Goal: Answer question/provide support

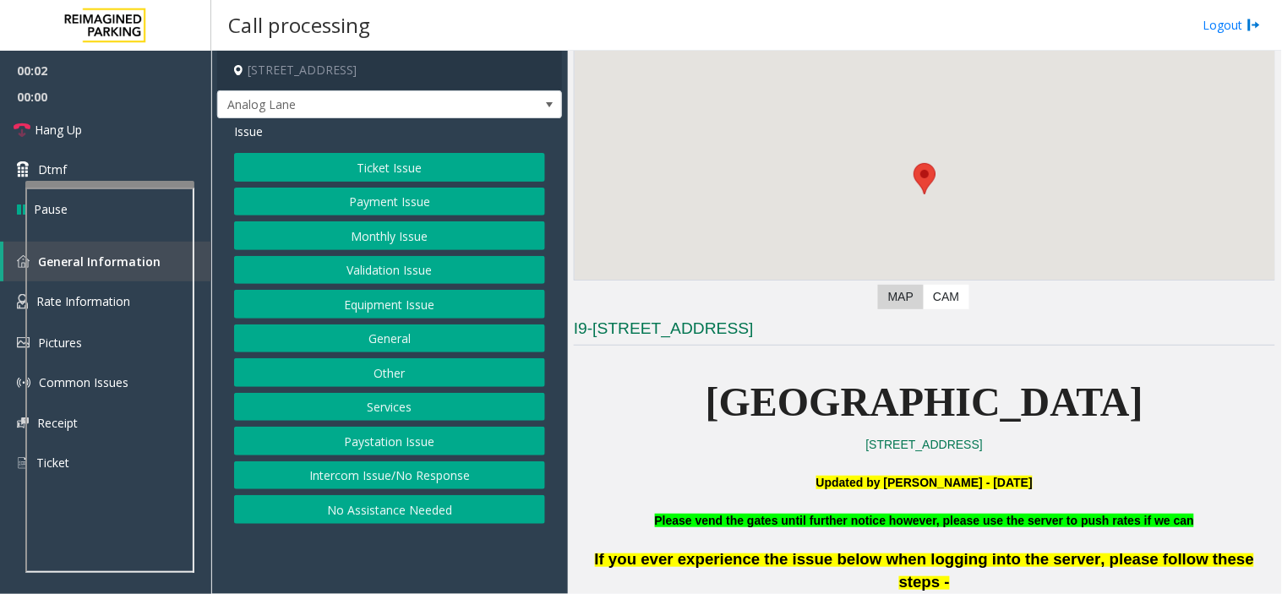
scroll to position [281, 0]
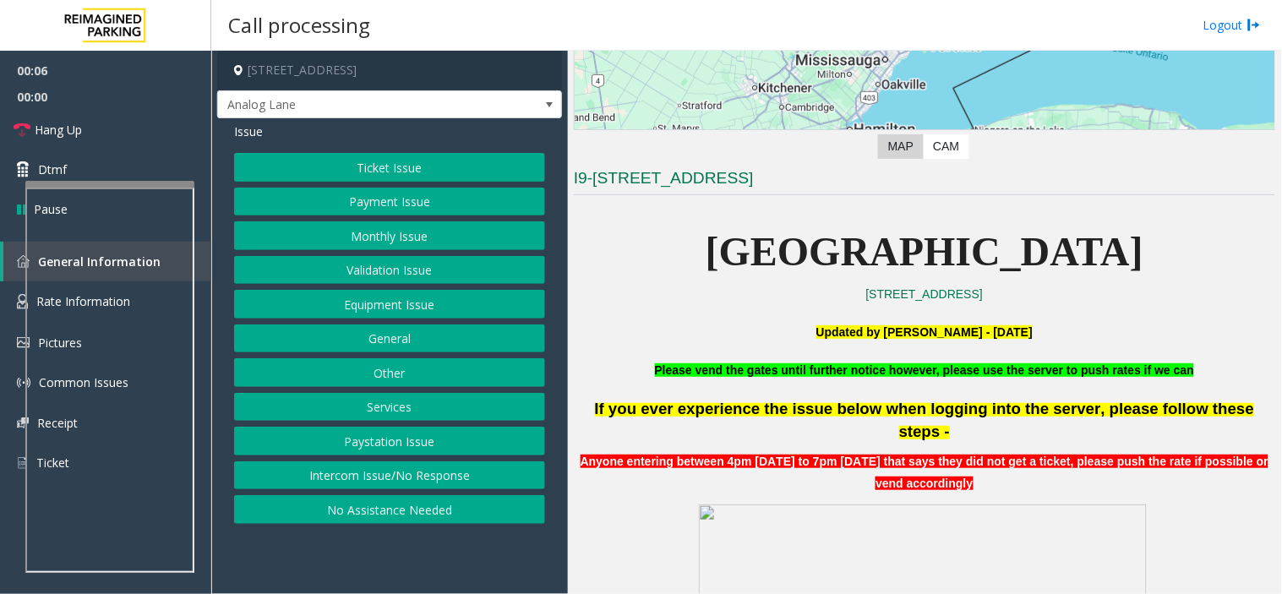
click at [404, 382] on button "Other" at bounding box center [389, 372] width 311 height 29
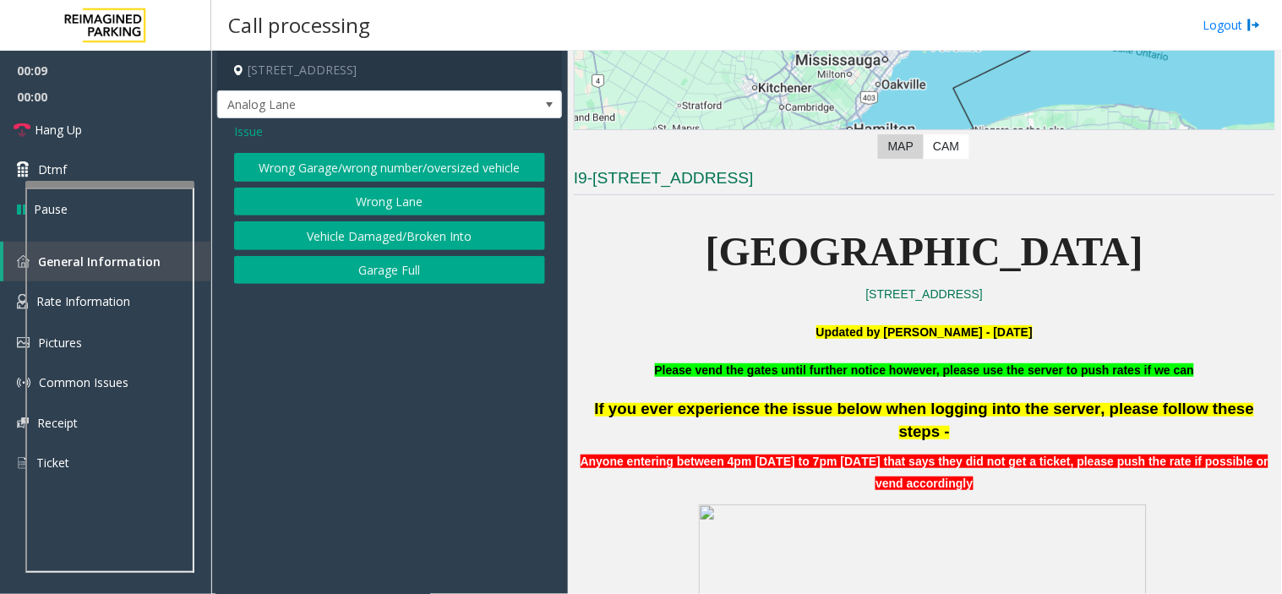
click at [267, 128] on div "Issue" at bounding box center [389, 131] width 311 height 18
click at [256, 128] on span "Issue" at bounding box center [248, 131] width 29 height 18
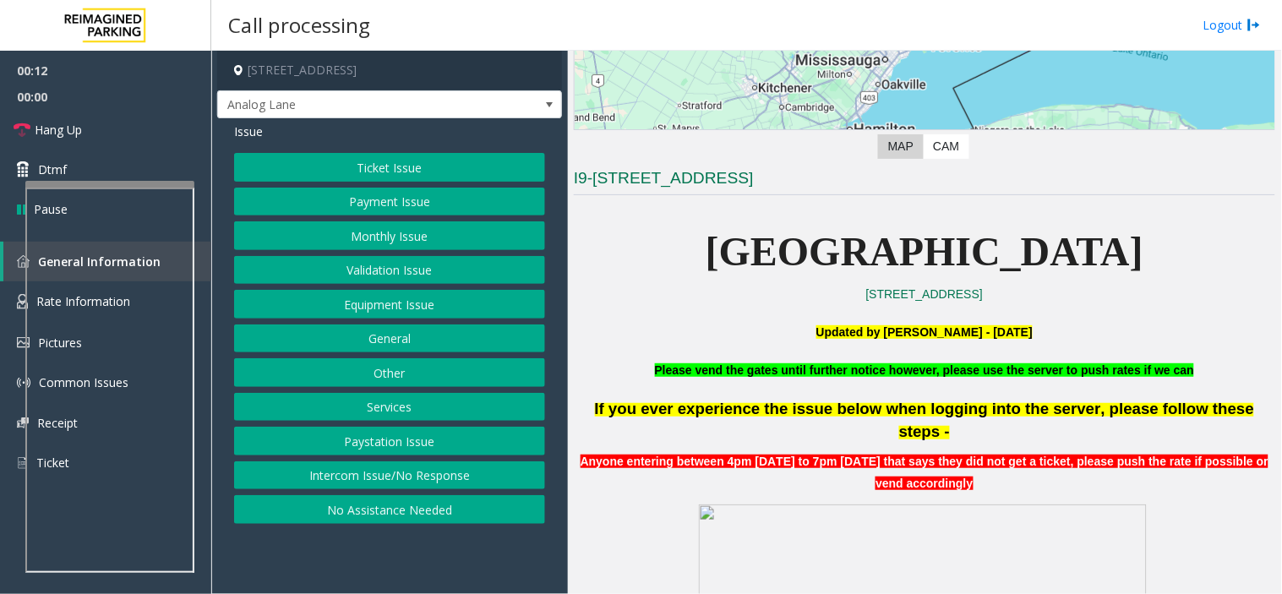
click at [415, 402] on button "Services" at bounding box center [389, 407] width 311 height 29
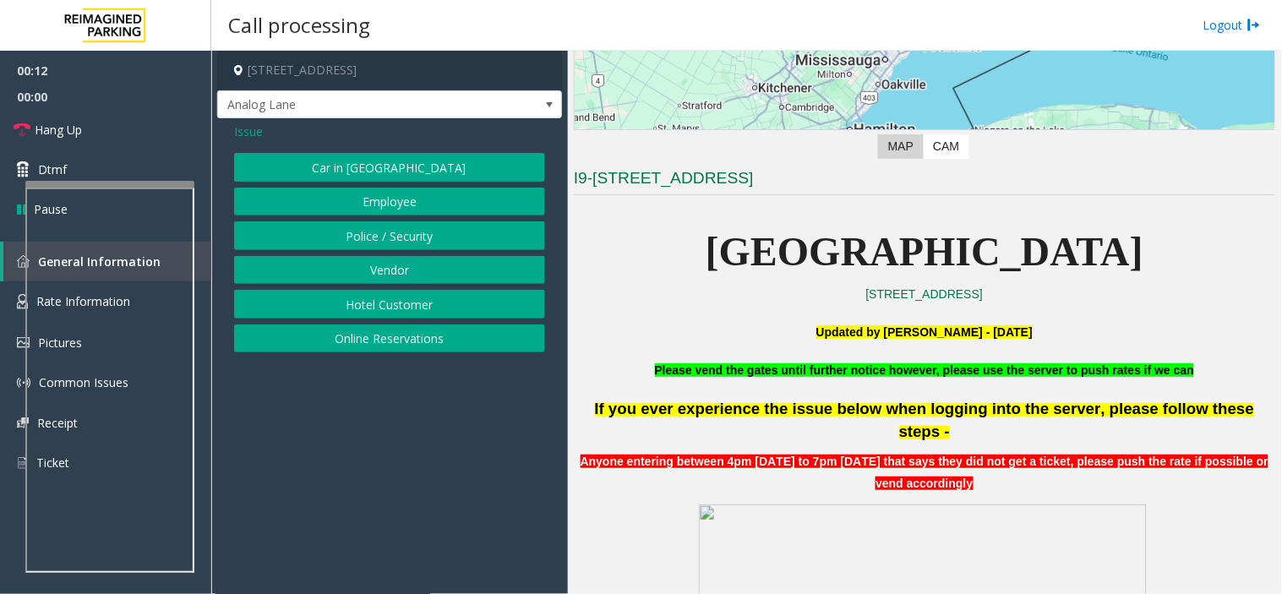
click at [363, 335] on button "Online Reservations" at bounding box center [389, 338] width 311 height 29
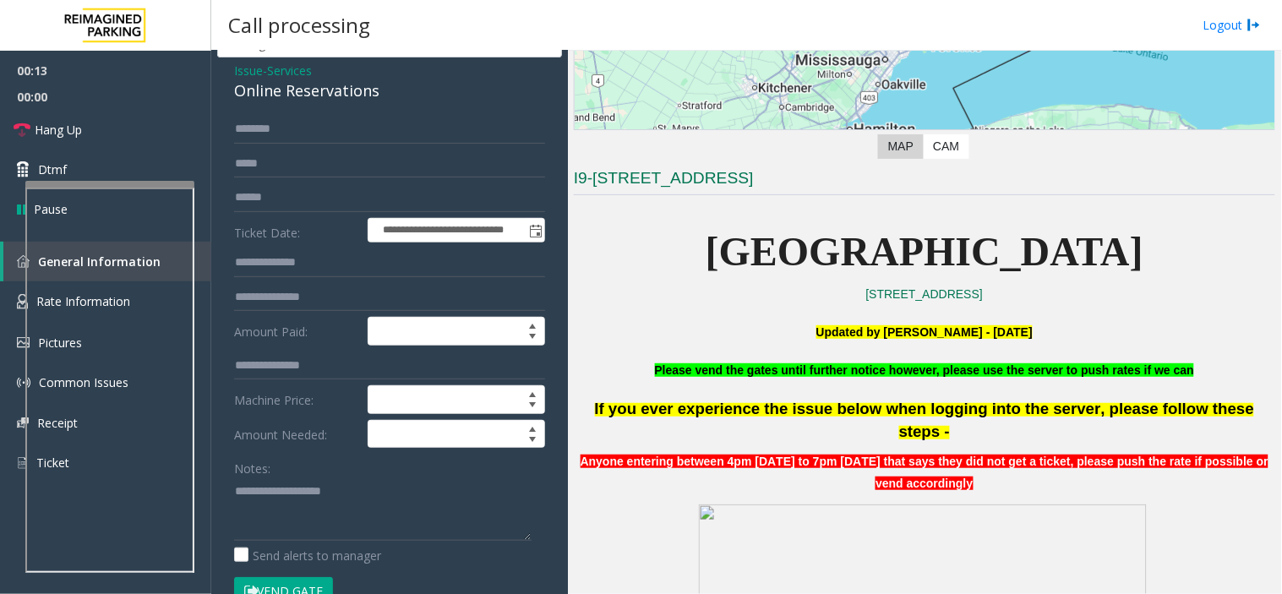
scroll to position [94, 0]
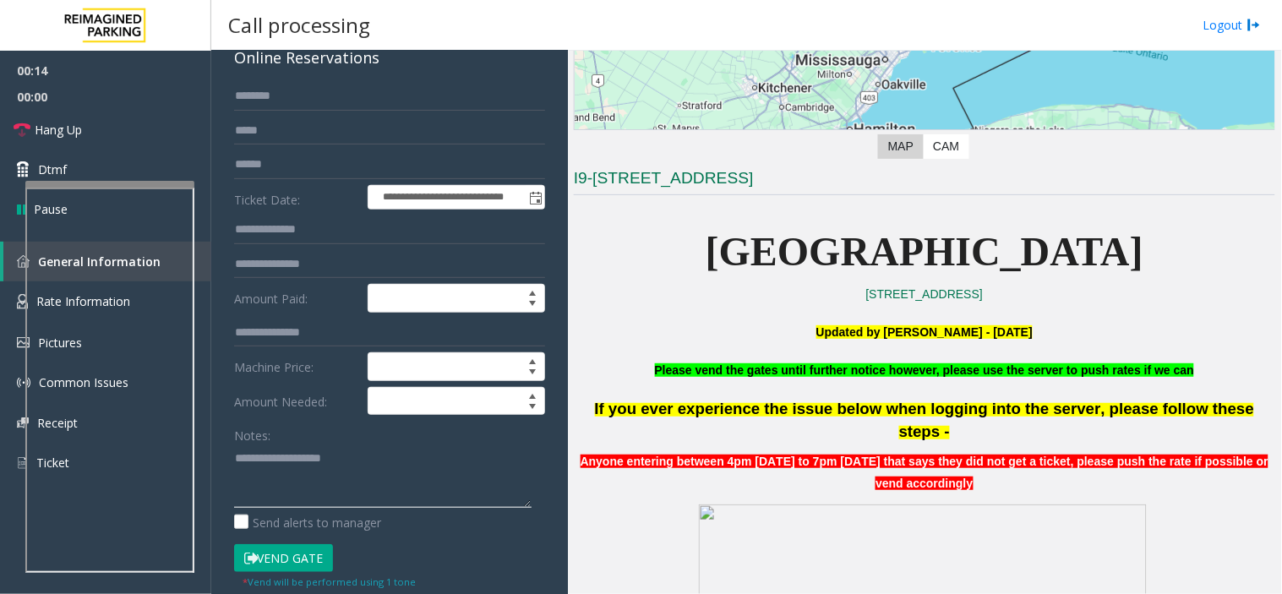
click at [280, 476] on textarea at bounding box center [382, 475] width 297 height 63
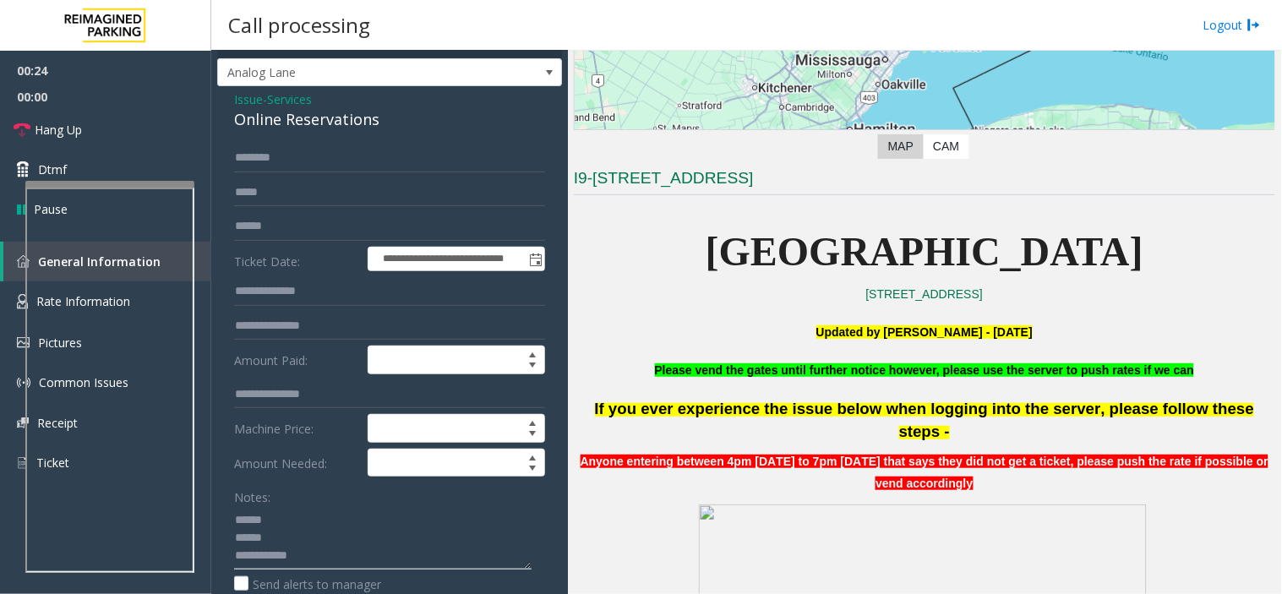
scroll to position [0, 0]
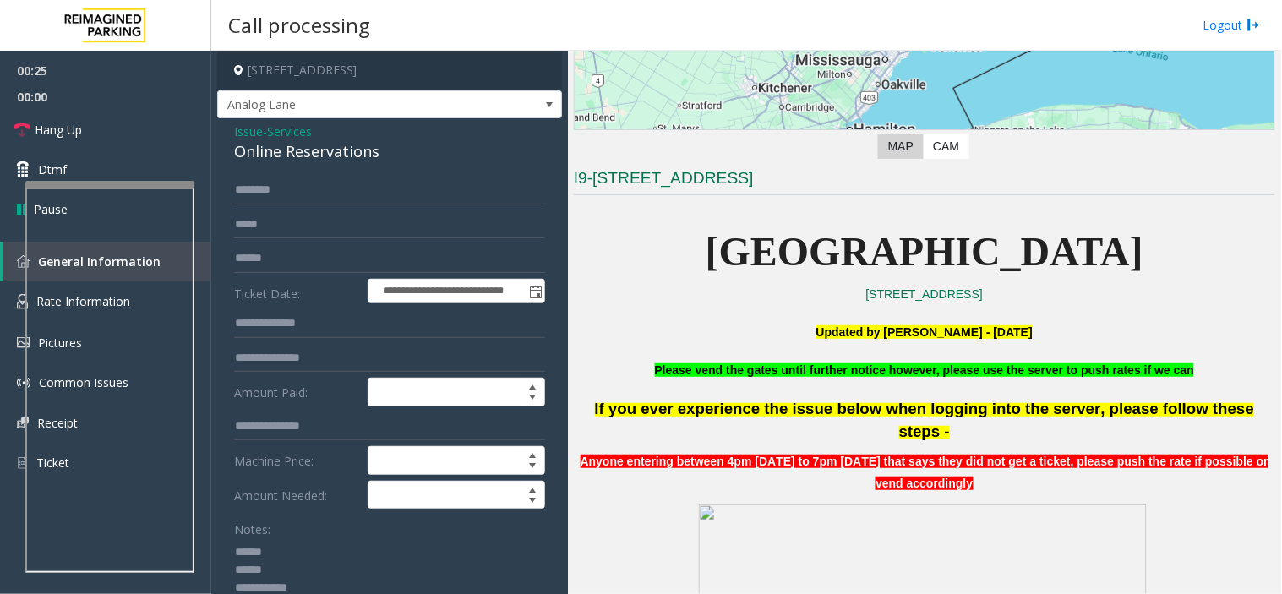
click at [315, 150] on div "Online Reservations" at bounding box center [389, 151] width 311 height 23
copy div "Online Reservations"
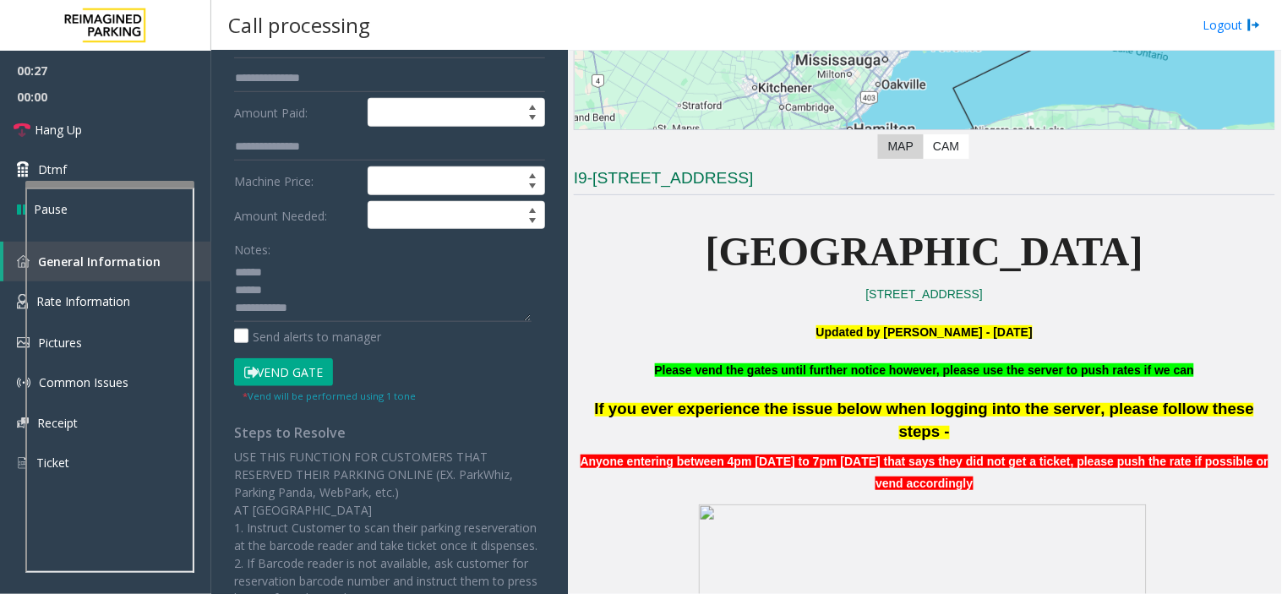
scroll to position [281, 0]
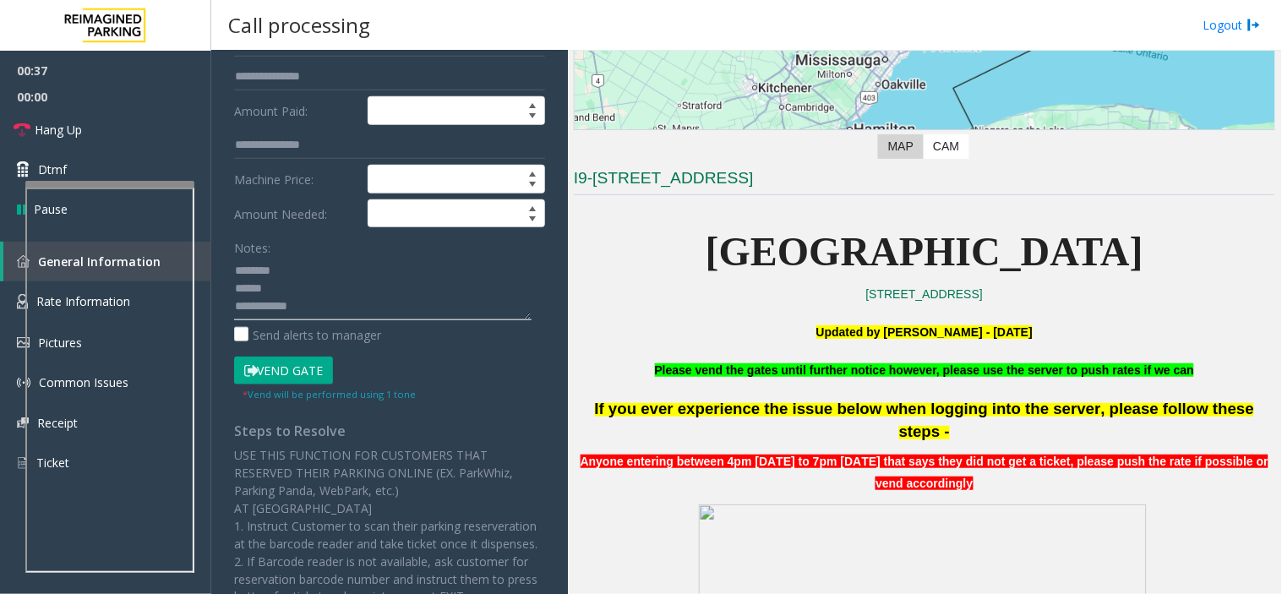
paste textarea "**********"
click at [313, 373] on button "Vend Gate" at bounding box center [283, 371] width 99 height 29
click at [403, 271] on textarea at bounding box center [382, 288] width 297 height 63
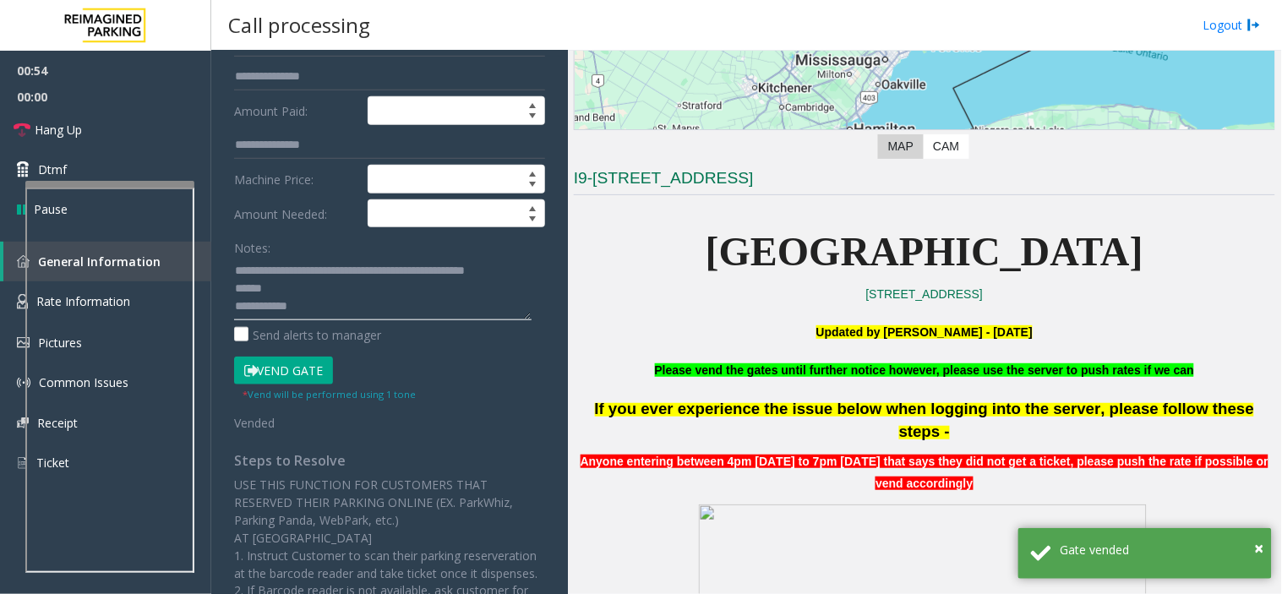
click at [492, 264] on textarea at bounding box center [382, 288] width 297 height 63
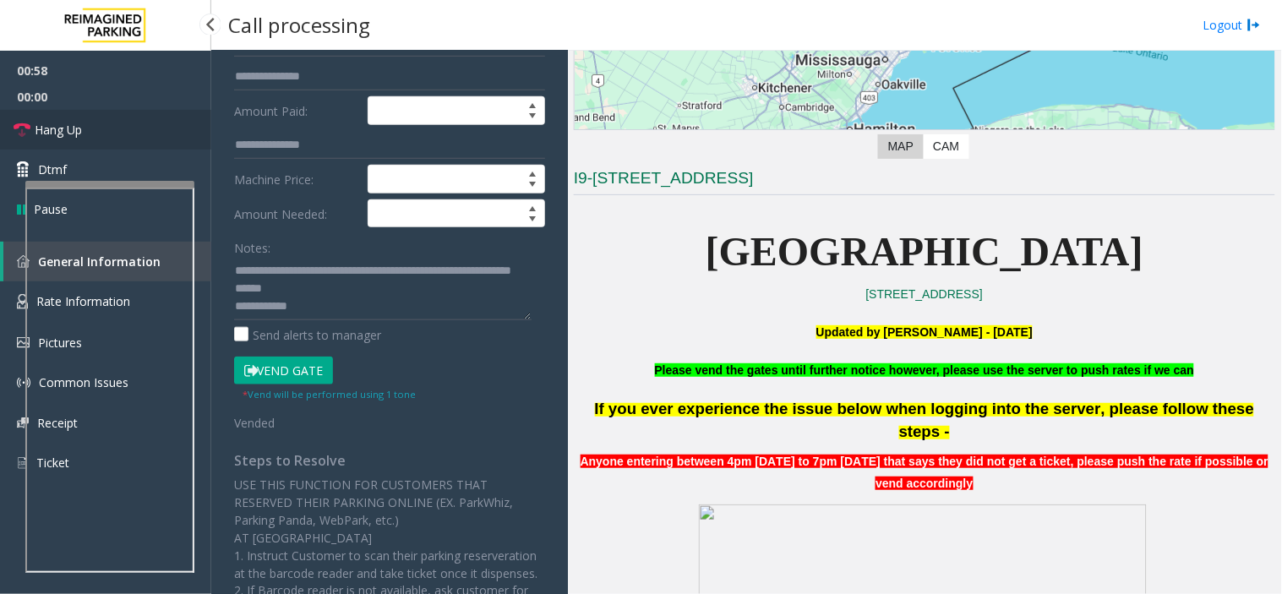
click at [198, 145] on link "Hang Up" at bounding box center [105, 130] width 211 height 40
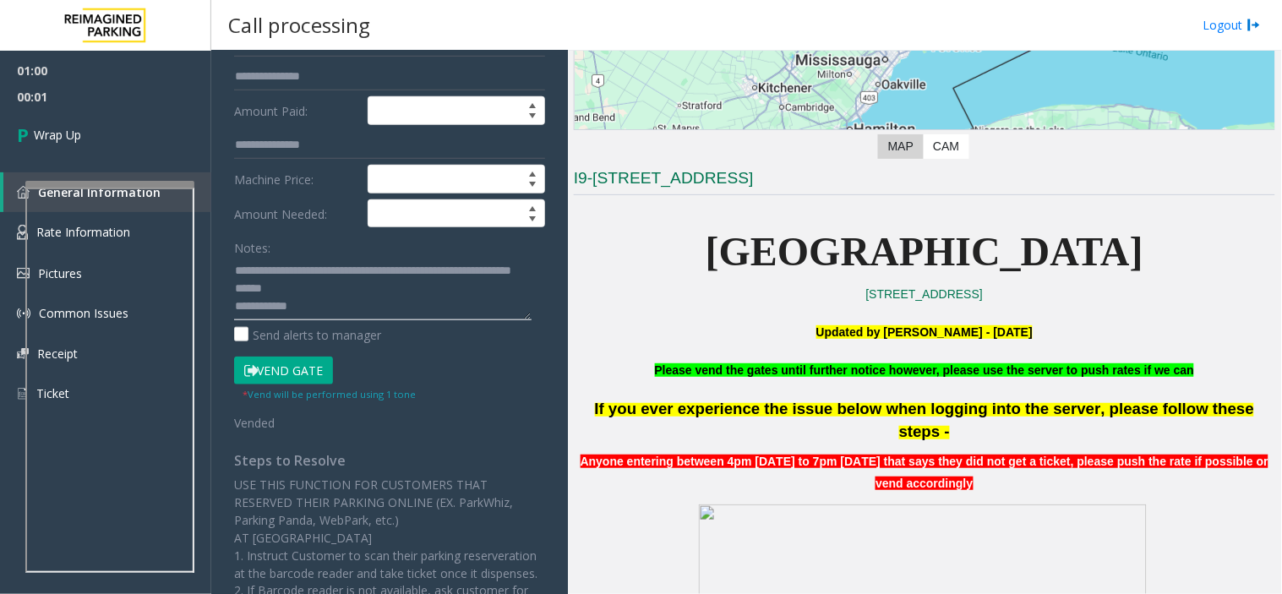
drag, startPoint x: 291, startPoint y: 289, endPoint x: 355, endPoint y: 292, distance: 63.5
click at [355, 292] on textarea at bounding box center [382, 288] width 297 height 63
click at [340, 313] on textarea at bounding box center [382, 288] width 297 height 63
paste textarea "**********"
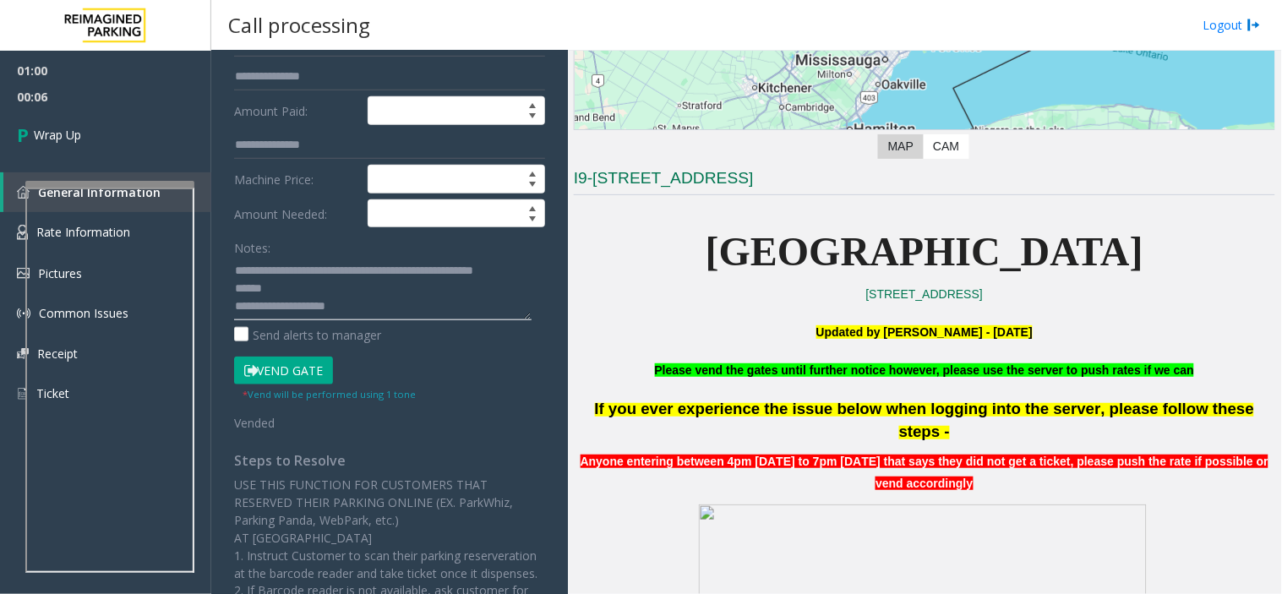
click at [300, 292] on textarea at bounding box center [382, 288] width 297 height 63
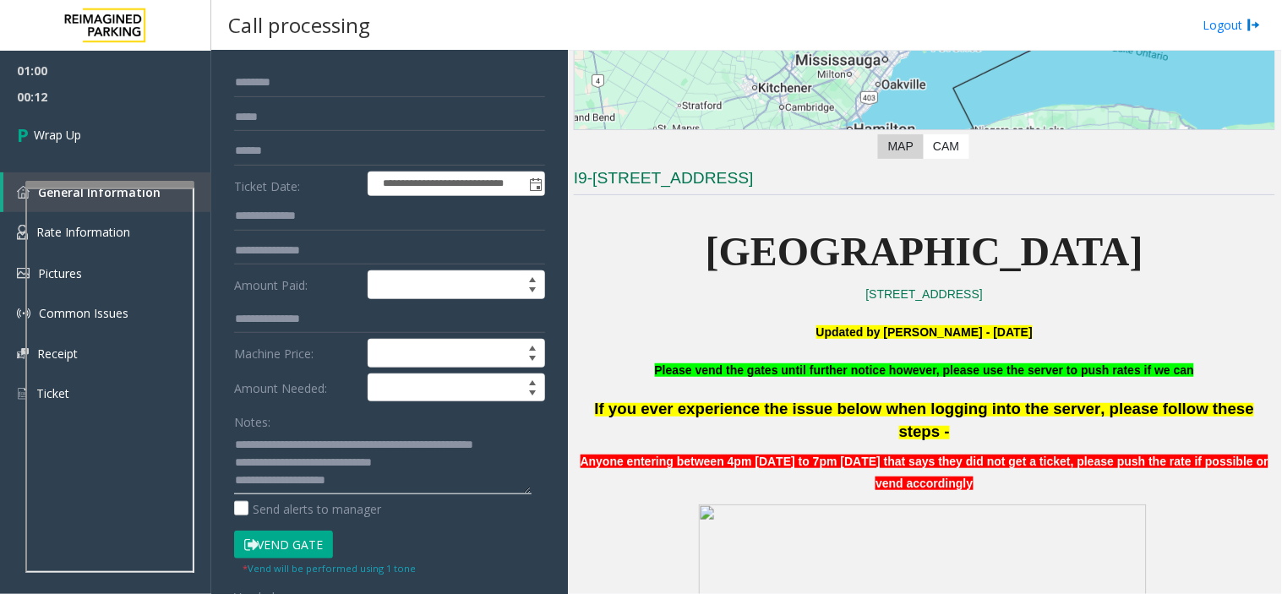
scroll to position [94, 0]
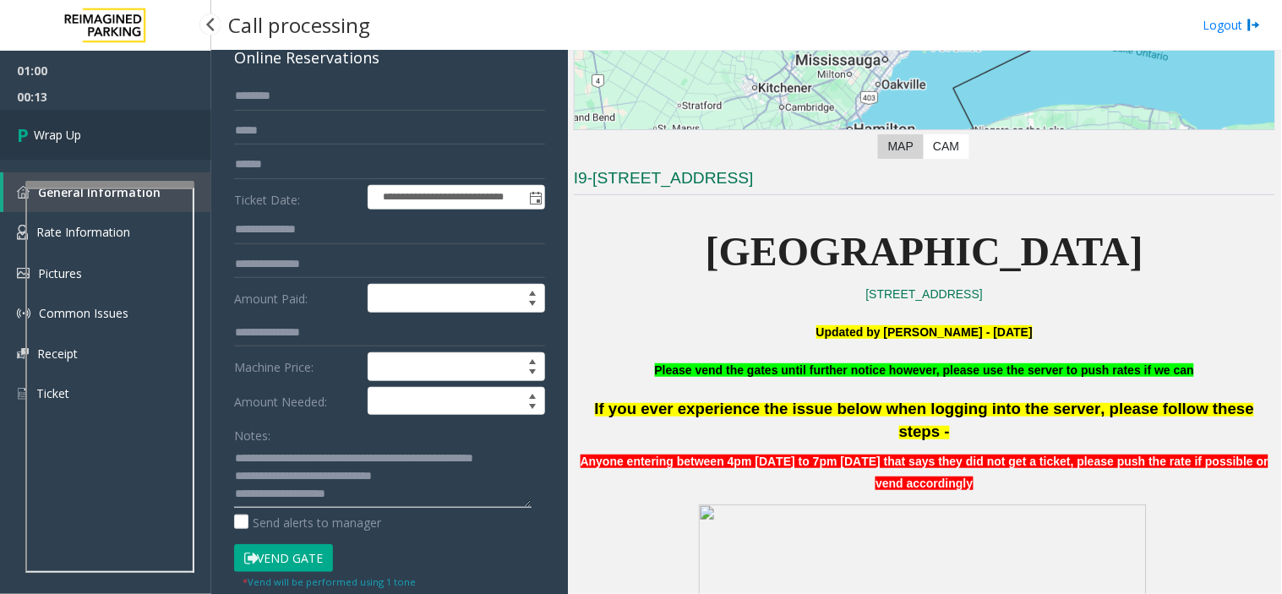
type textarea "**********"
click at [150, 145] on link "Wrap Up" at bounding box center [105, 135] width 211 height 50
